Goal: Find specific page/section: Find specific page/section

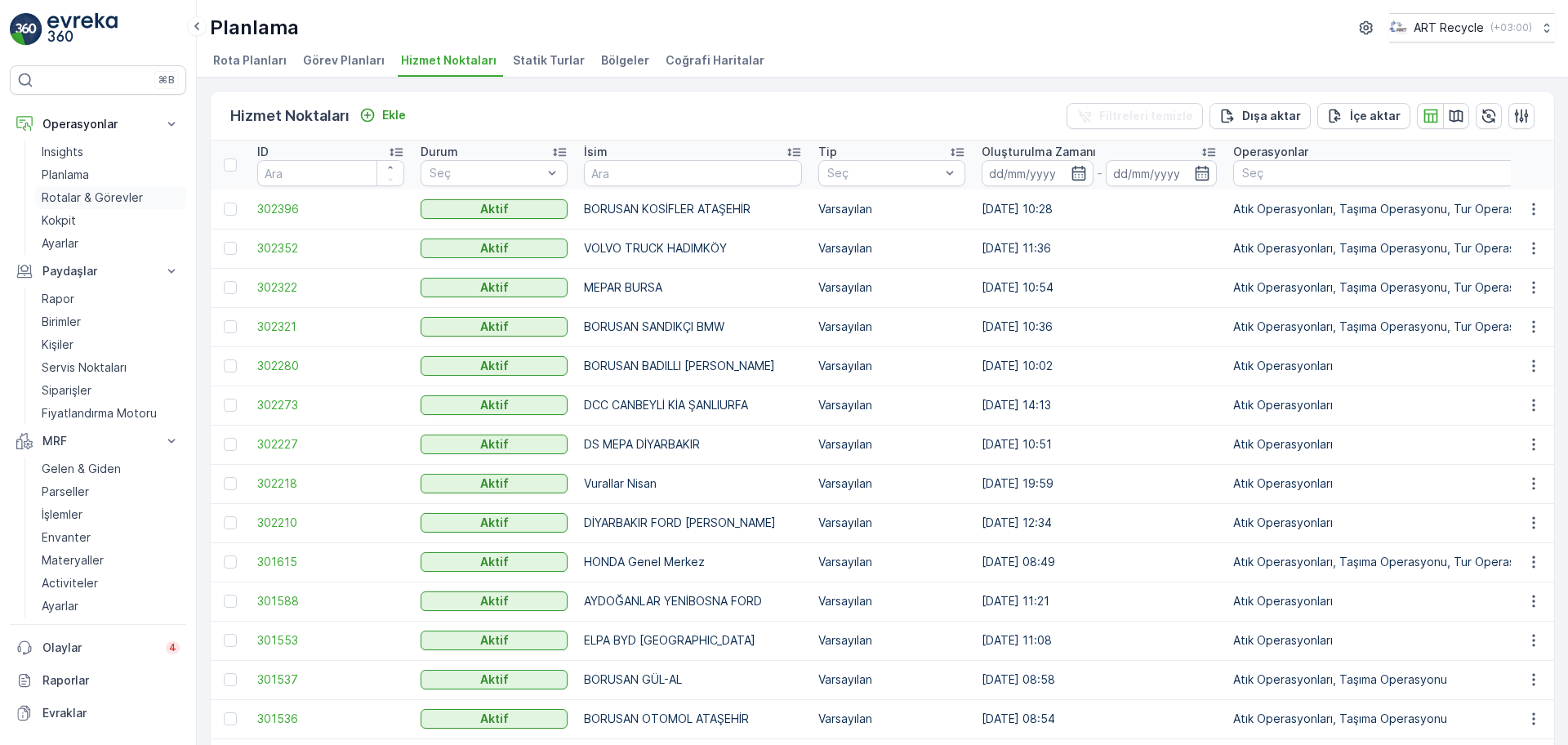
click at [75, 191] on p "Rotalar & Görevler" at bounding box center [91, 197] width 101 height 16
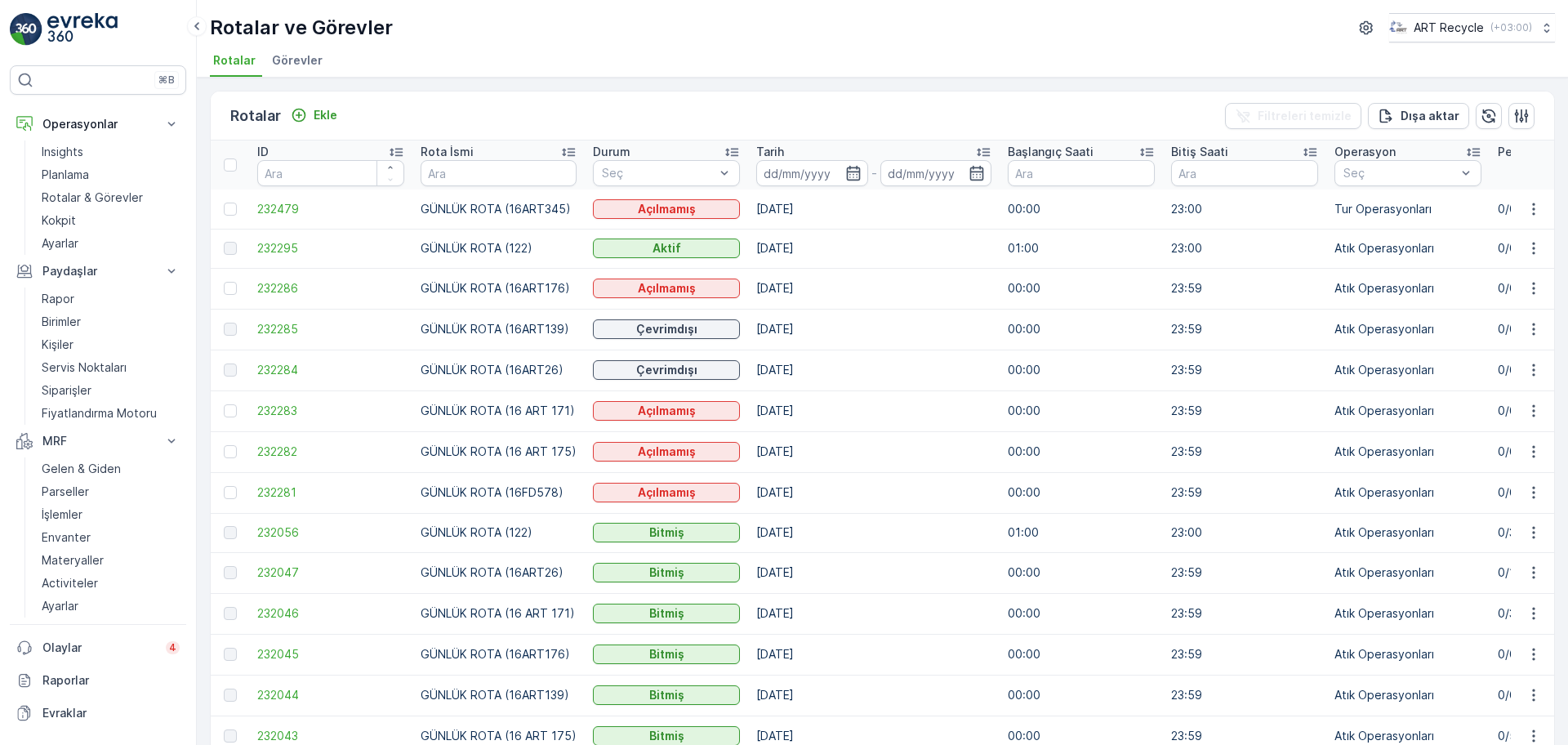
click at [308, 65] on span "Görevler" at bounding box center [297, 60] width 51 height 16
